Goal: Feedback & Contribution: Leave review/rating

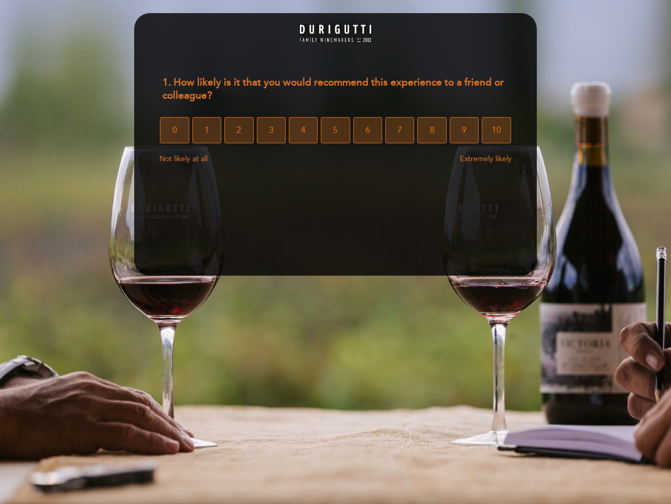
click at [336, 252] on section "1. How likely is it that you would recommend this experience to a friend or col…" at bounding box center [335, 144] width 403 height 262
click at [174, 130] on span "0" at bounding box center [175, 129] width 5 height 29
click at [207, 130] on span "1" at bounding box center [207, 129] width 5 height 29
click at [239, 130] on span "2" at bounding box center [239, 129] width 5 height 29
click at [271, 130] on span "3" at bounding box center [271, 129] width 5 height 29
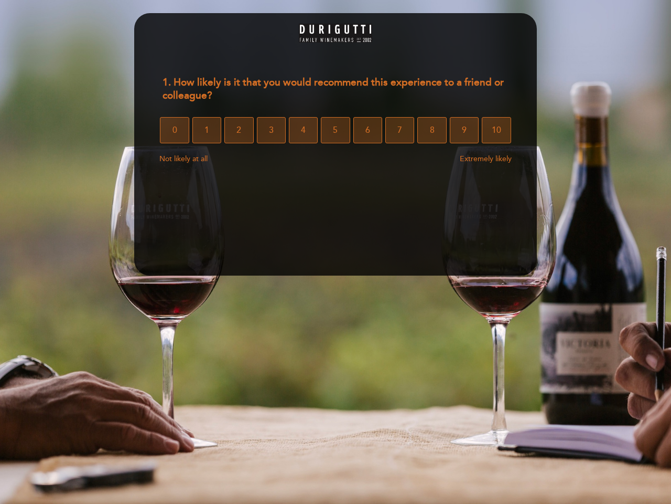
click at [303, 130] on span "4" at bounding box center [303, 129] width 5 height 29
click at [335, 130] on span "5" at bounding box center [335, 129] width 5 height 29
click at [368, 130] on span "6" at bounding box center [368, 129] width 5 height 29
click at [400, 130] on span "7" at bounding box center [400, 129] width 5 height 29
click at [432, 130] on span "8" at bounding box center [432, 129] width 5 height 29
